Goal: Task Accomplishment & Management: Use online tool/utility

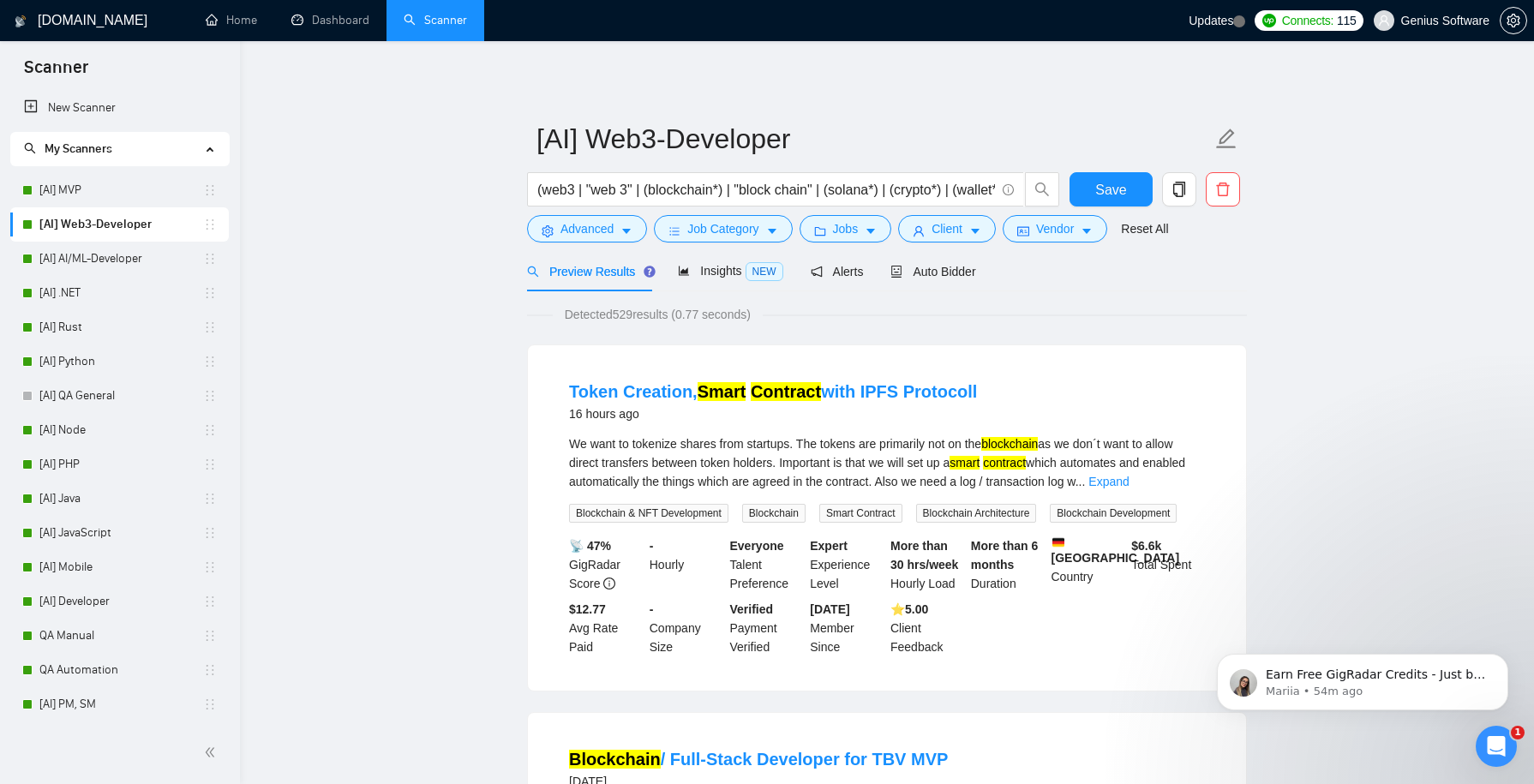
scroll to position [3, 0]
click at [952, 272] on span "Auto Bidder" at bounding box center [933, 272] width 85 height 14
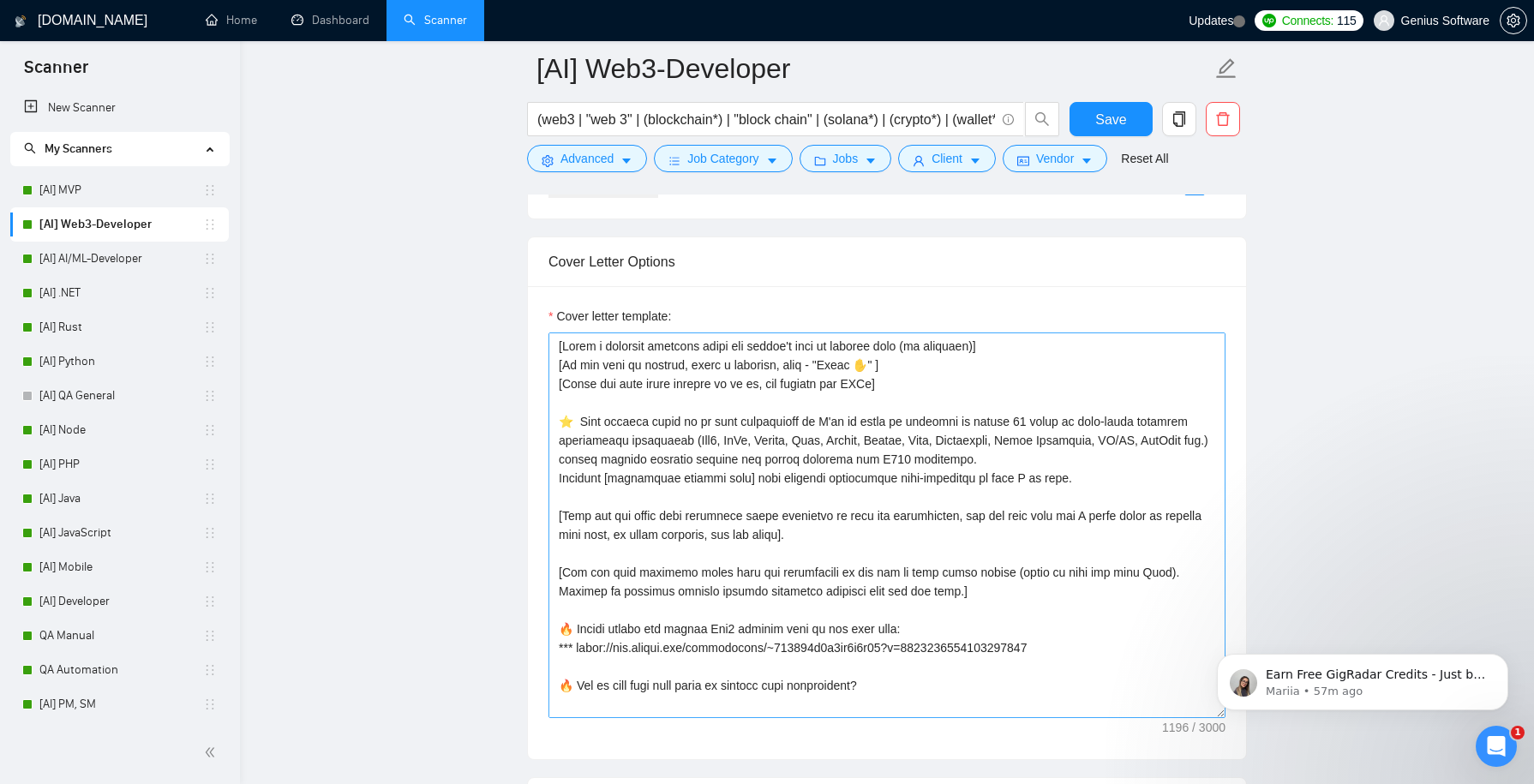
scroll to position [56, 0]
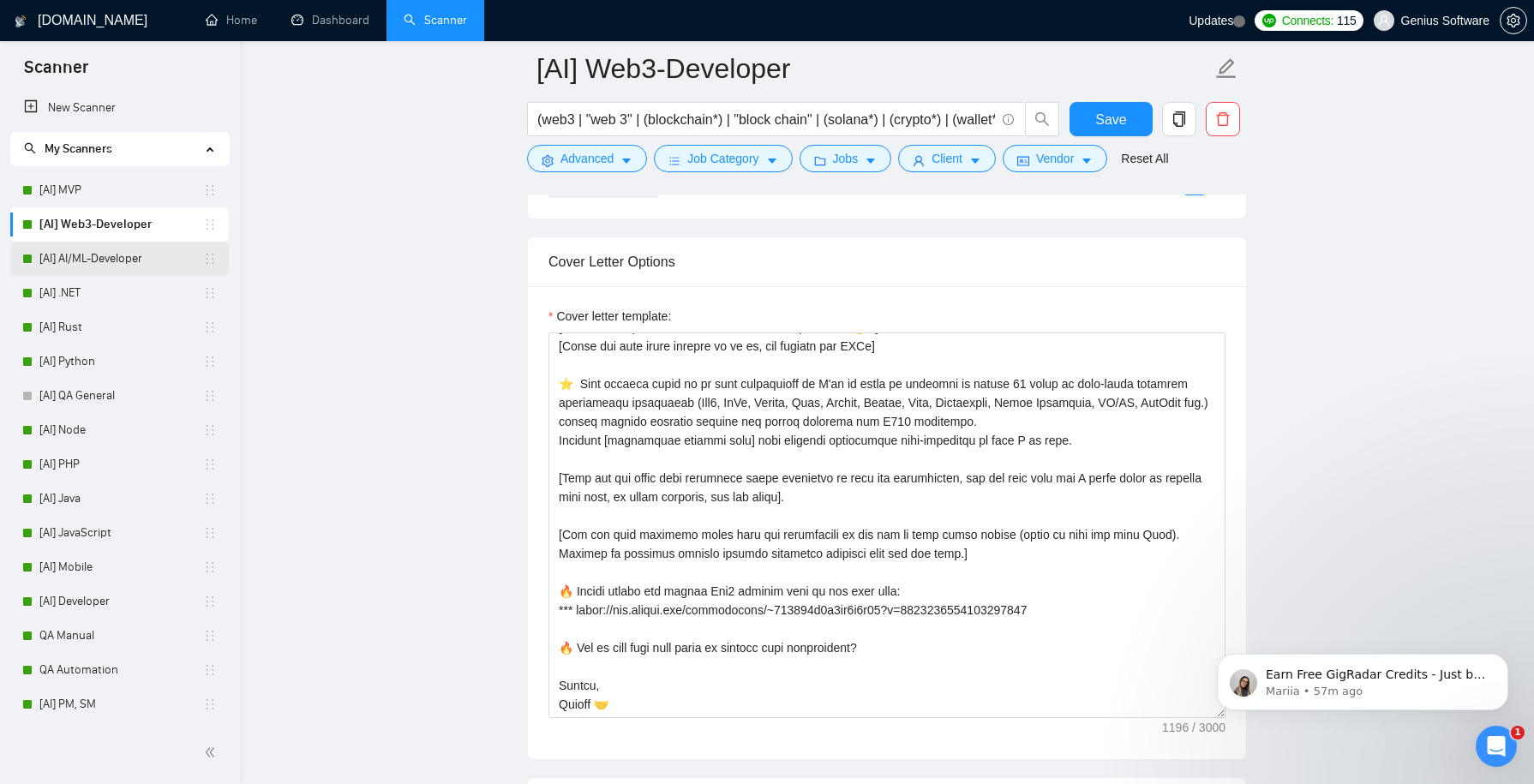
click at [114, 265] on link "[AI] AI/ML-Developer" at bounding box center [121, 258] width 164 height 34
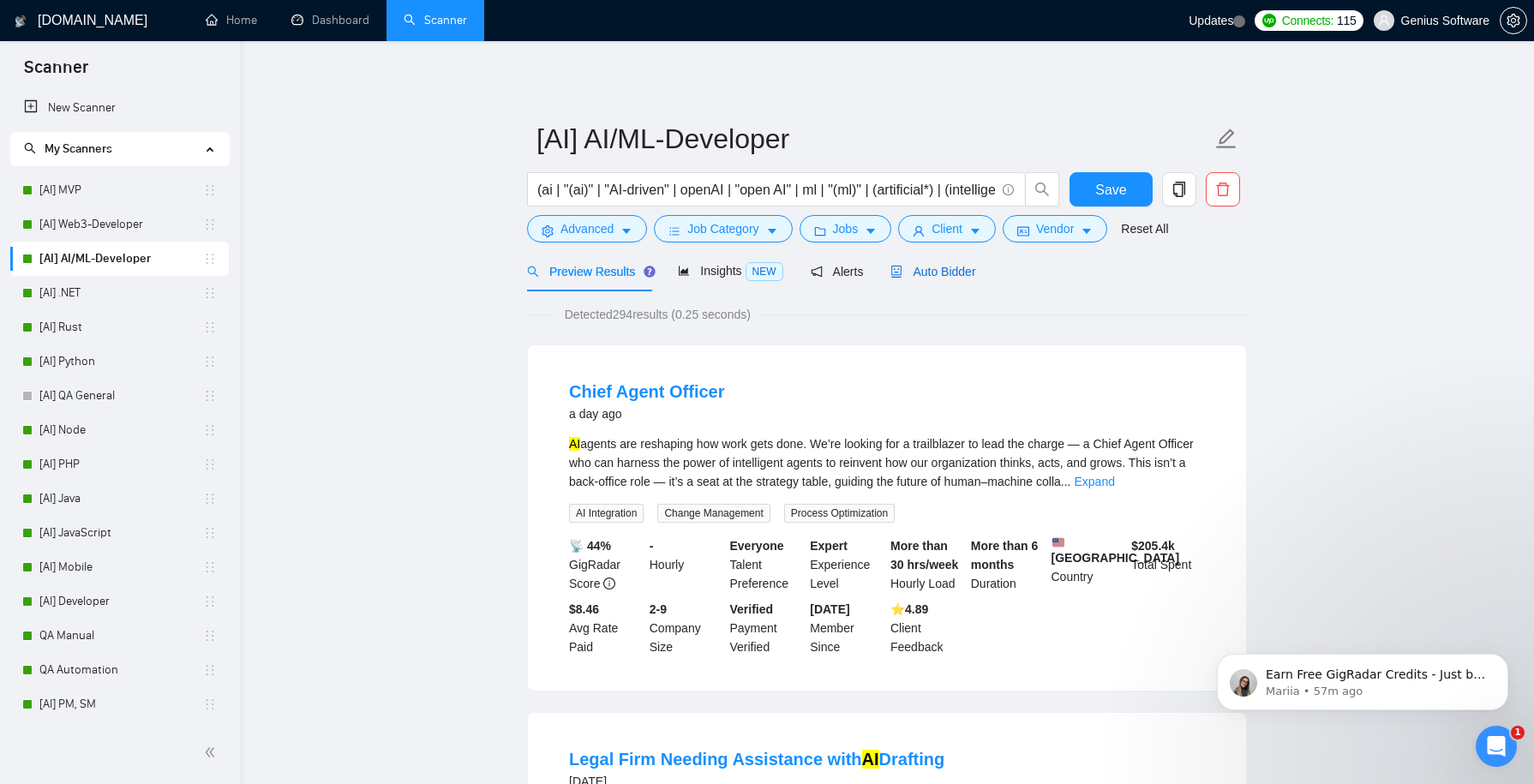
click at [951, 270] on span "Auto Bidder" at bounding box center [933, 272] width 85 height 14
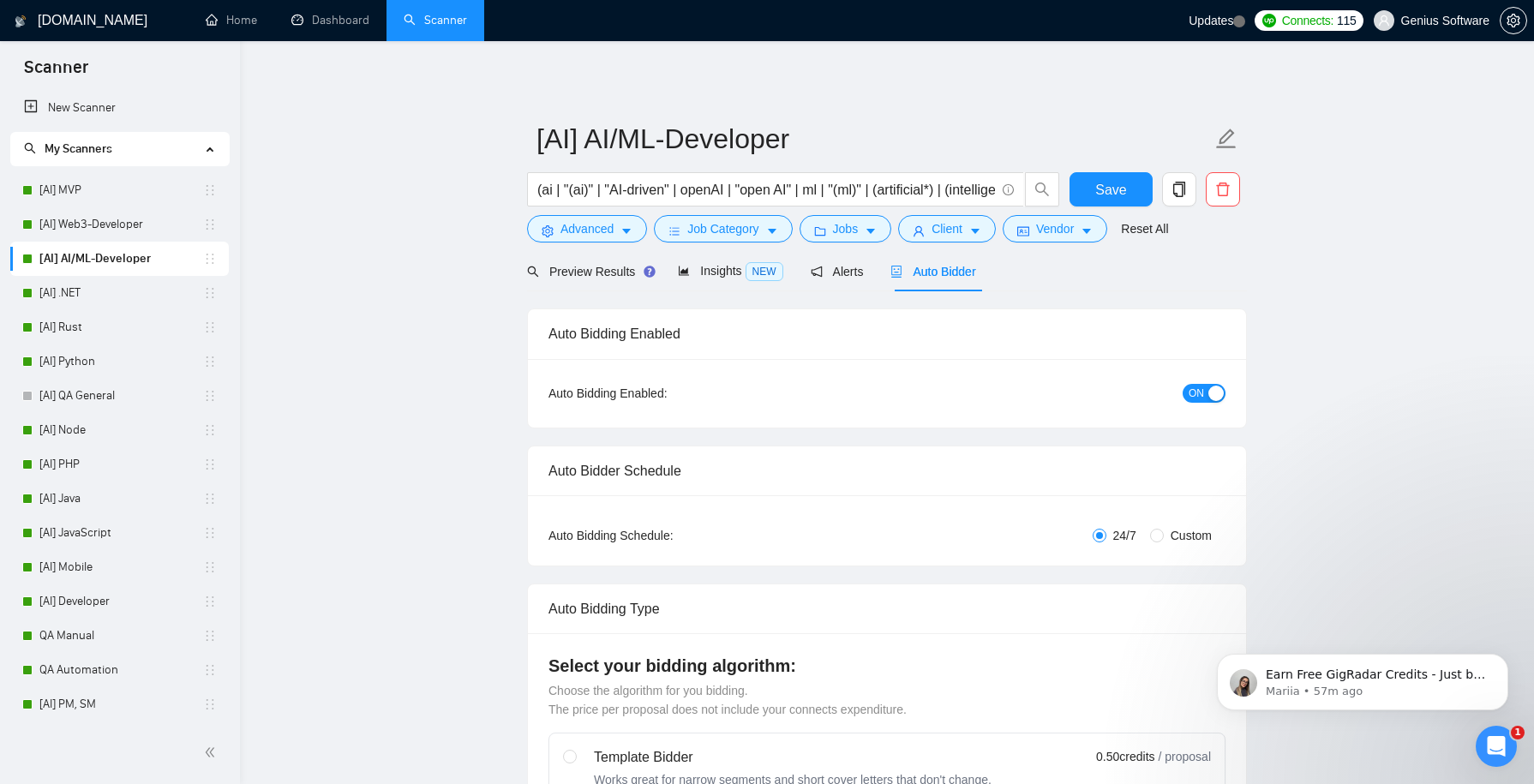
checkbox input "true"
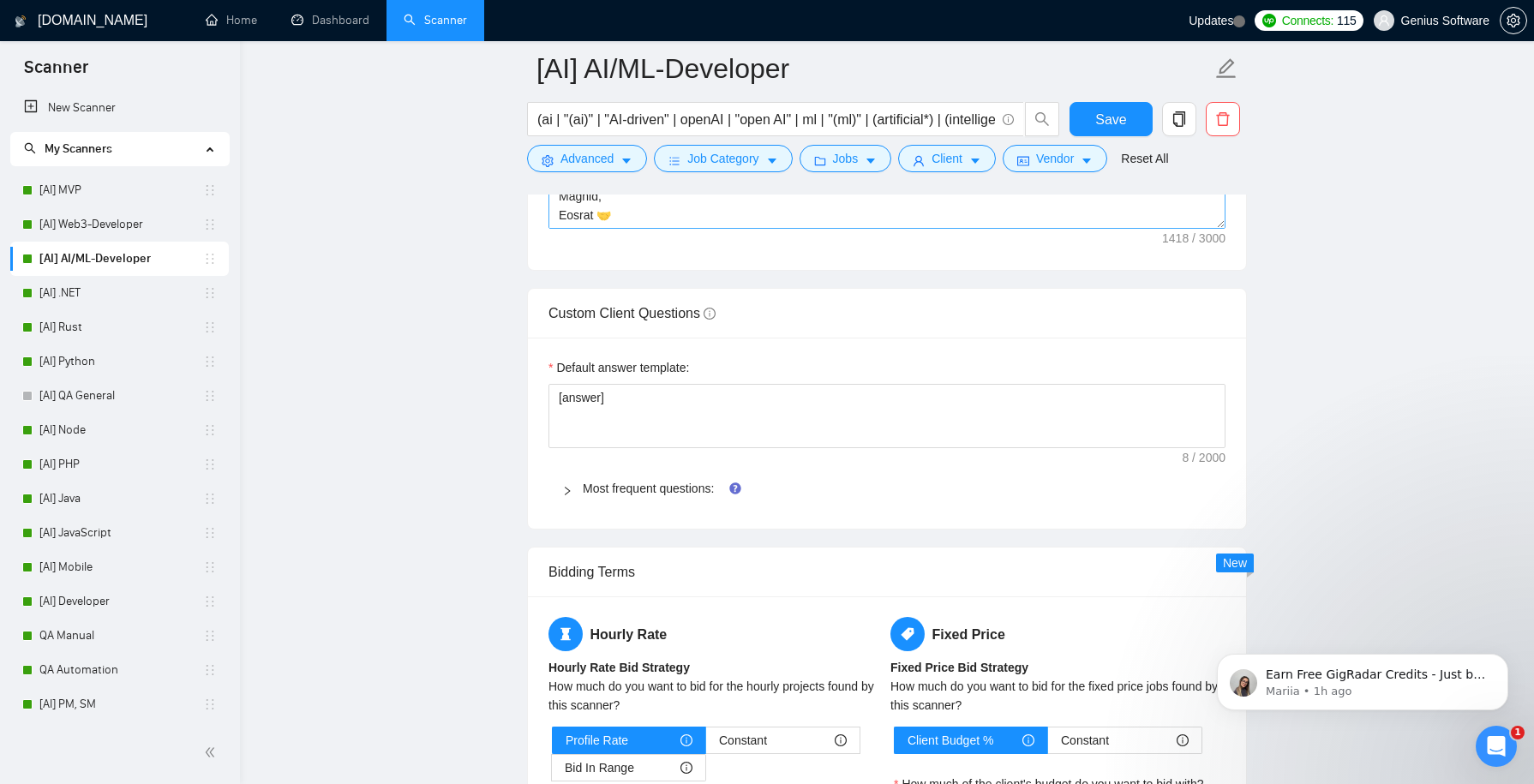
scroll to position [2472, 0]
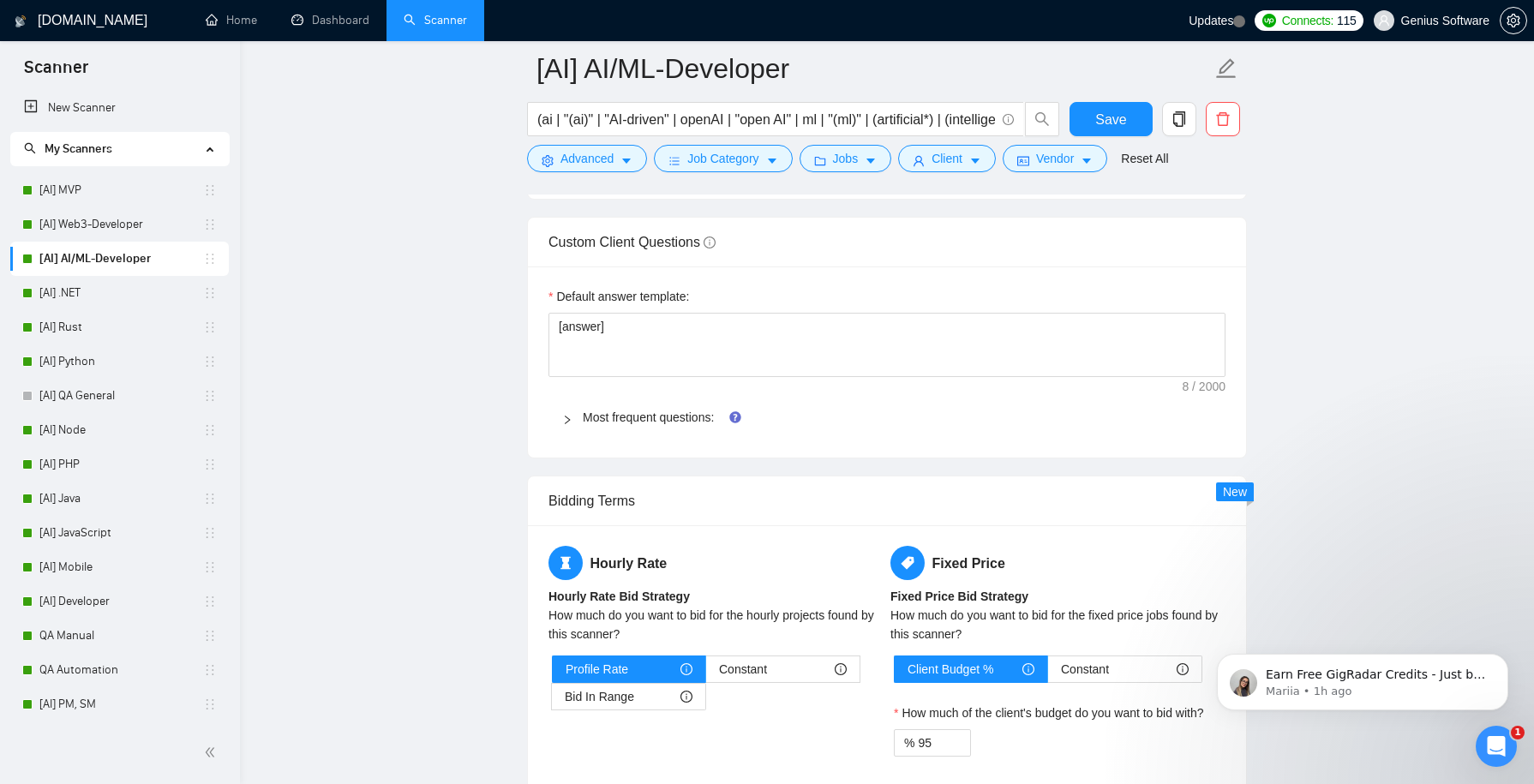
click at [567, 415] on icon "right" at bounding box center [567, 420] width 10 height 10
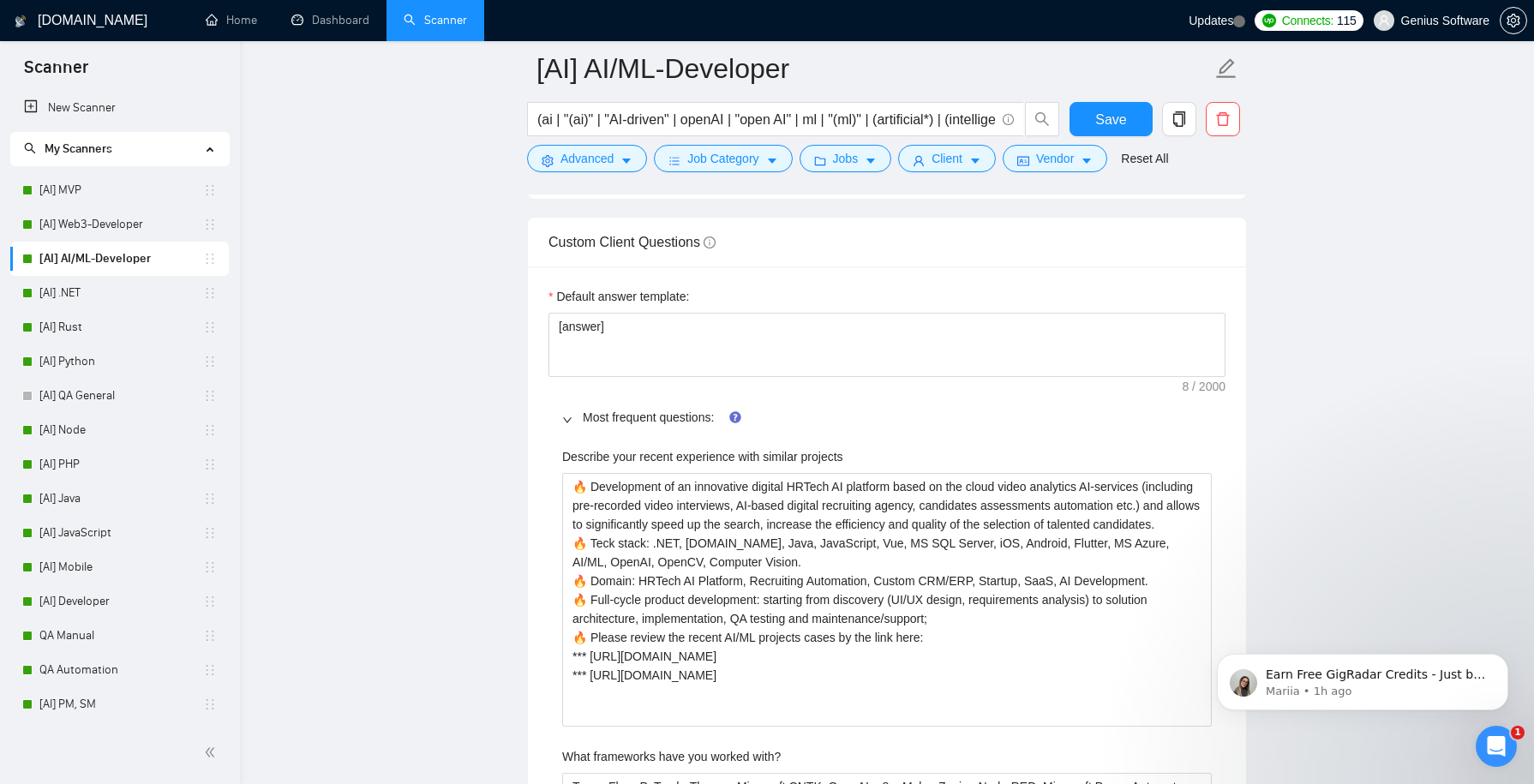
click at [567, 418] on icon "right" at bounding box center [567, 420] width 9 height 5
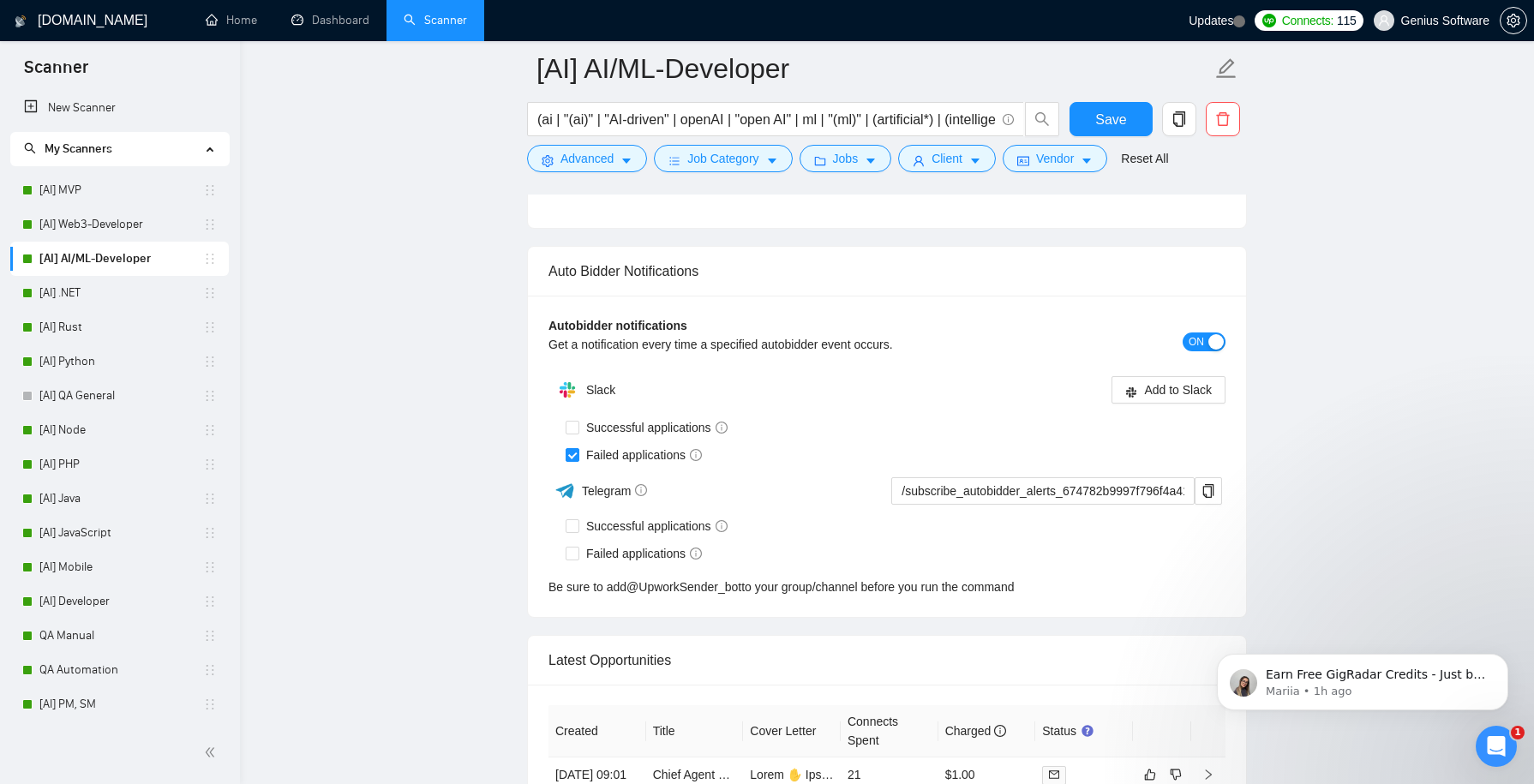
scroll to position [4046, 0]
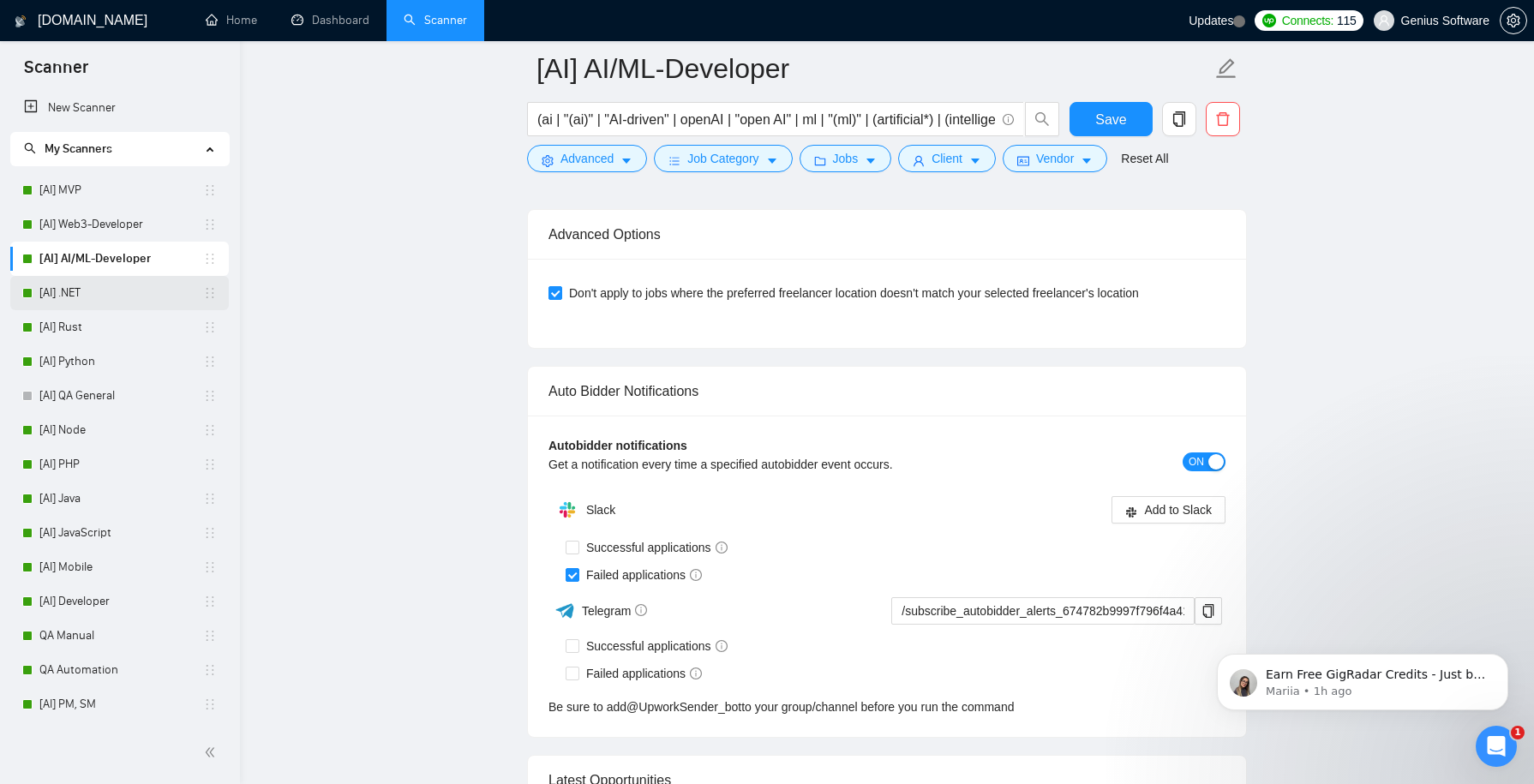
click at [105, 291] on link "[AI] .NET" at bounding box center [121, 293] width 164 height 34
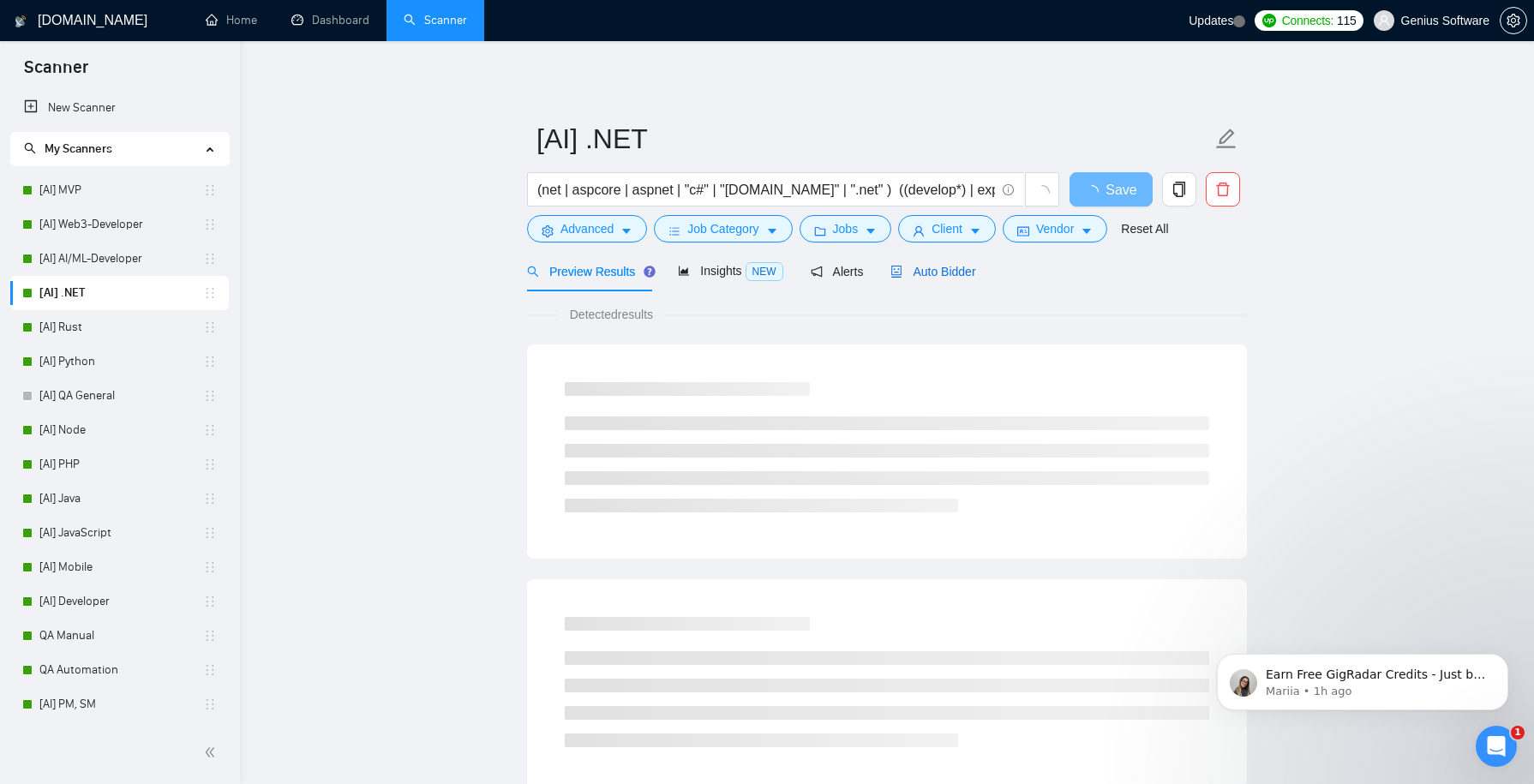
click at [933, 273] on span "Auto Bidder" at bounding box center [933, 272] width 85 height 14
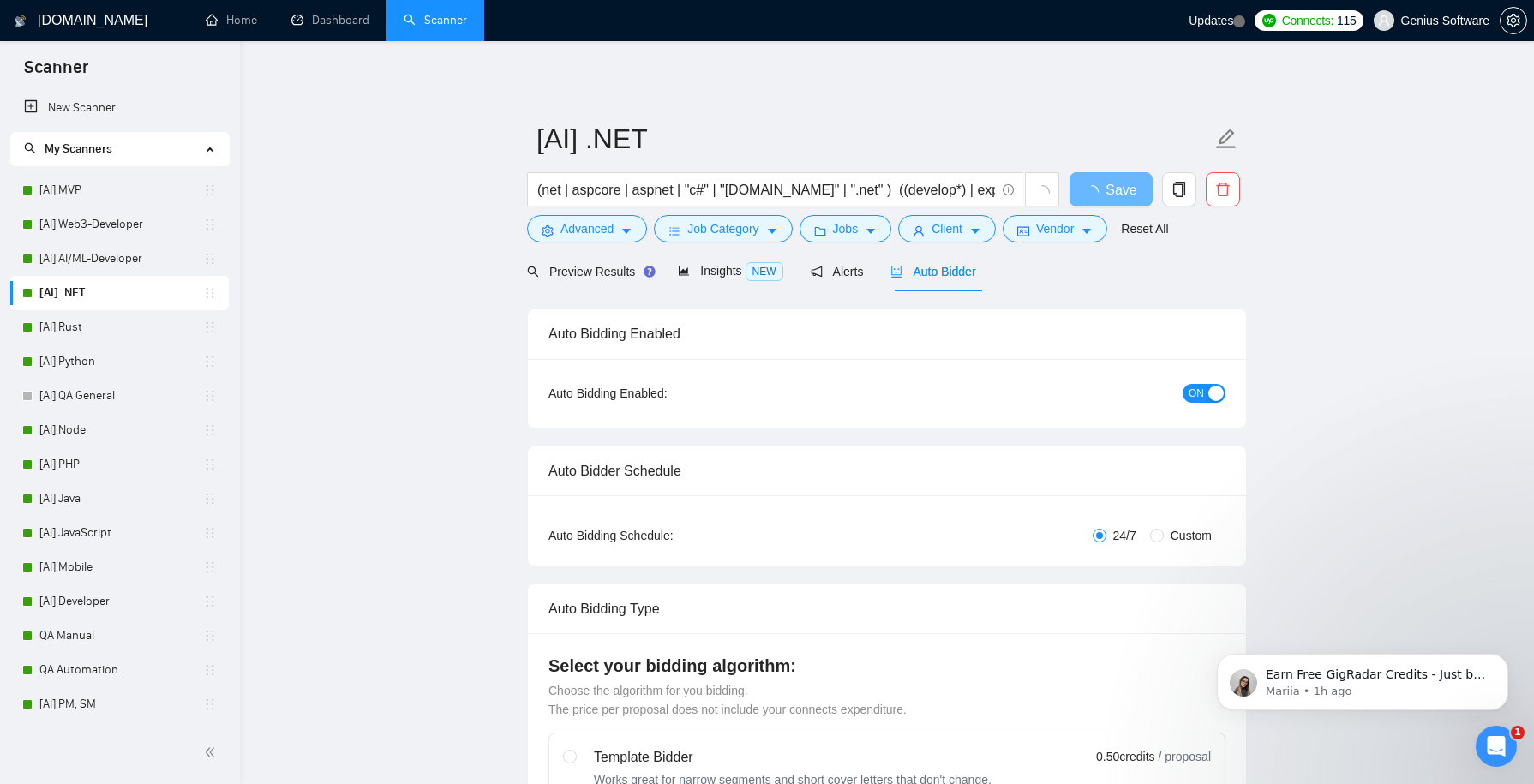
checkbox input "true"
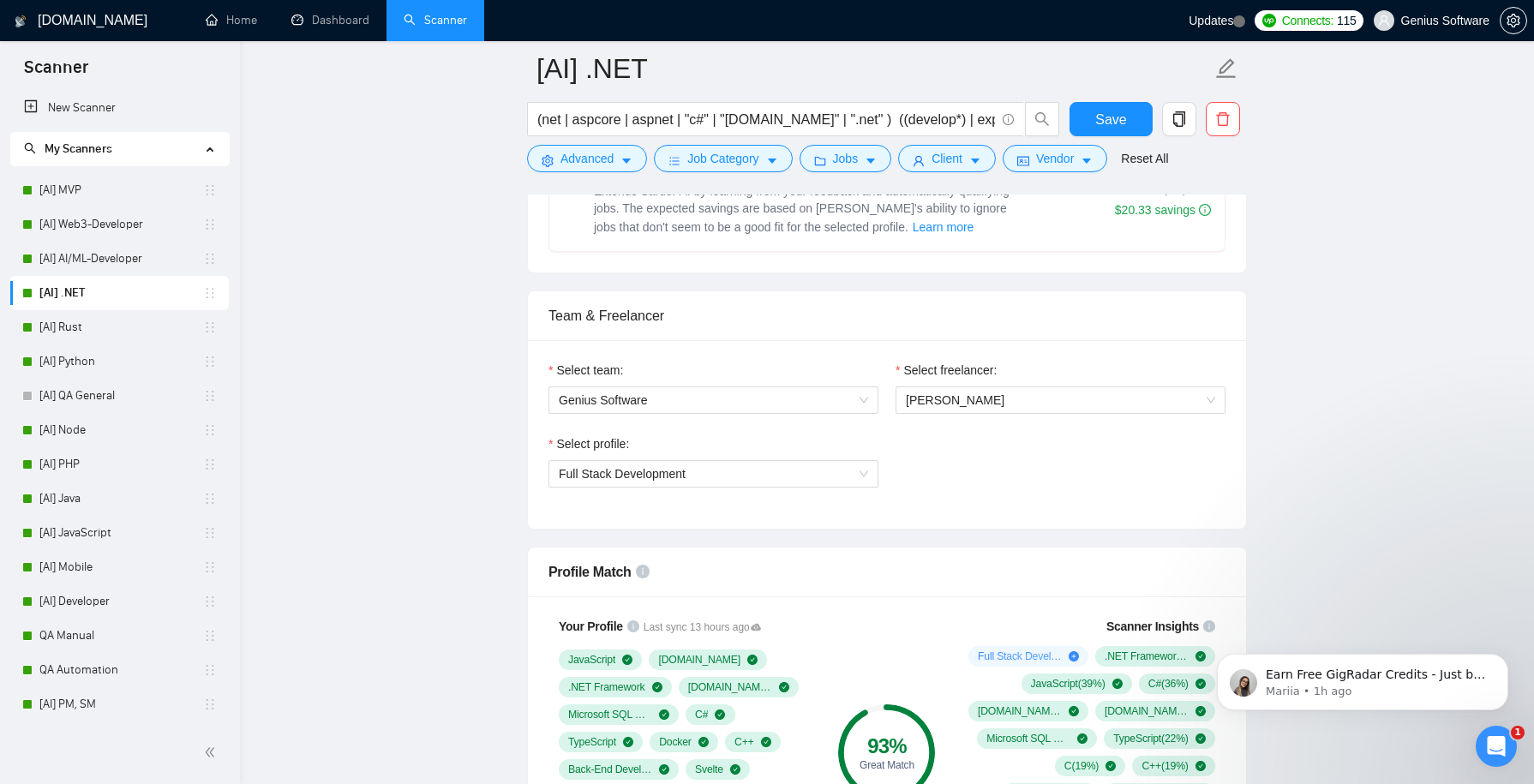
scroll to position [934, 0]
